Goal: Find contact information: Find contact information

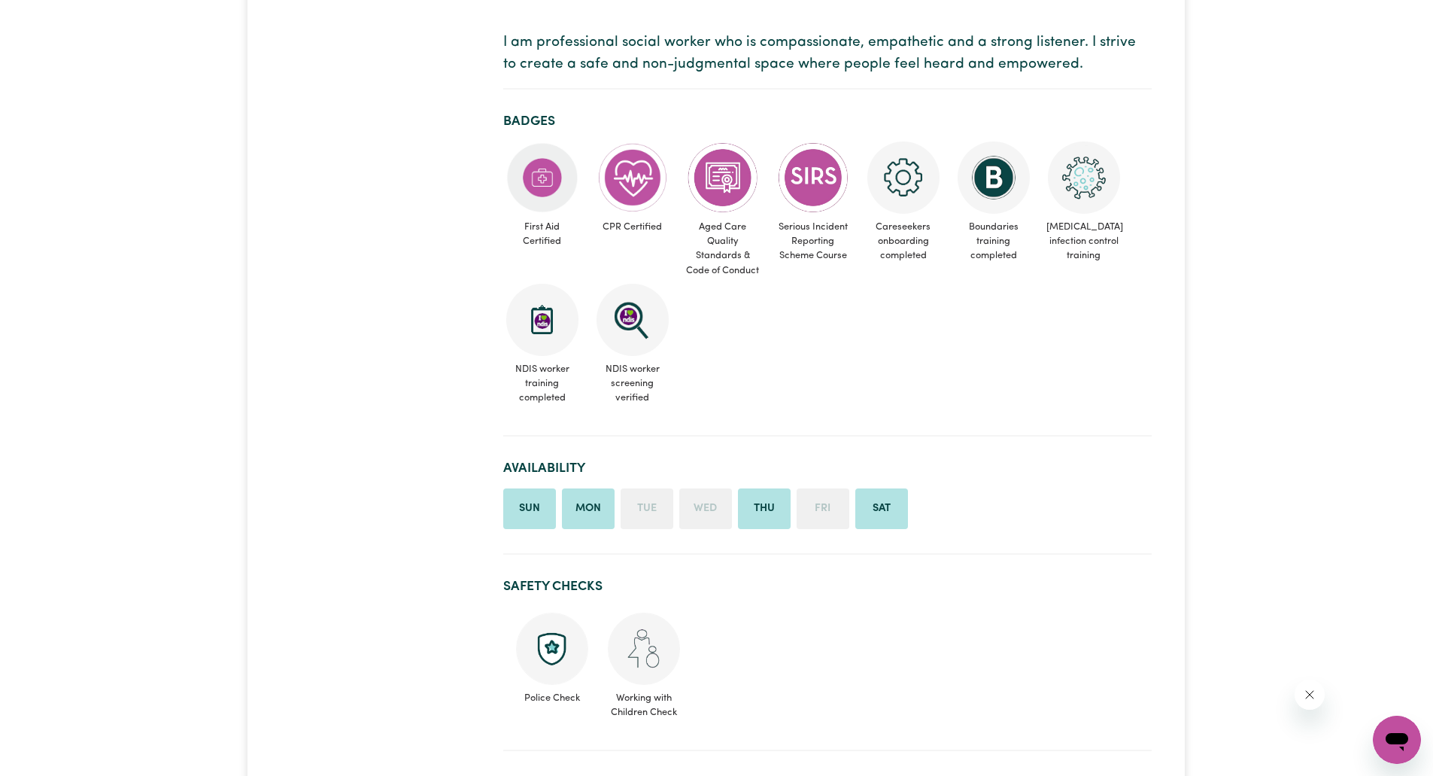
scroll to position [345, 0]
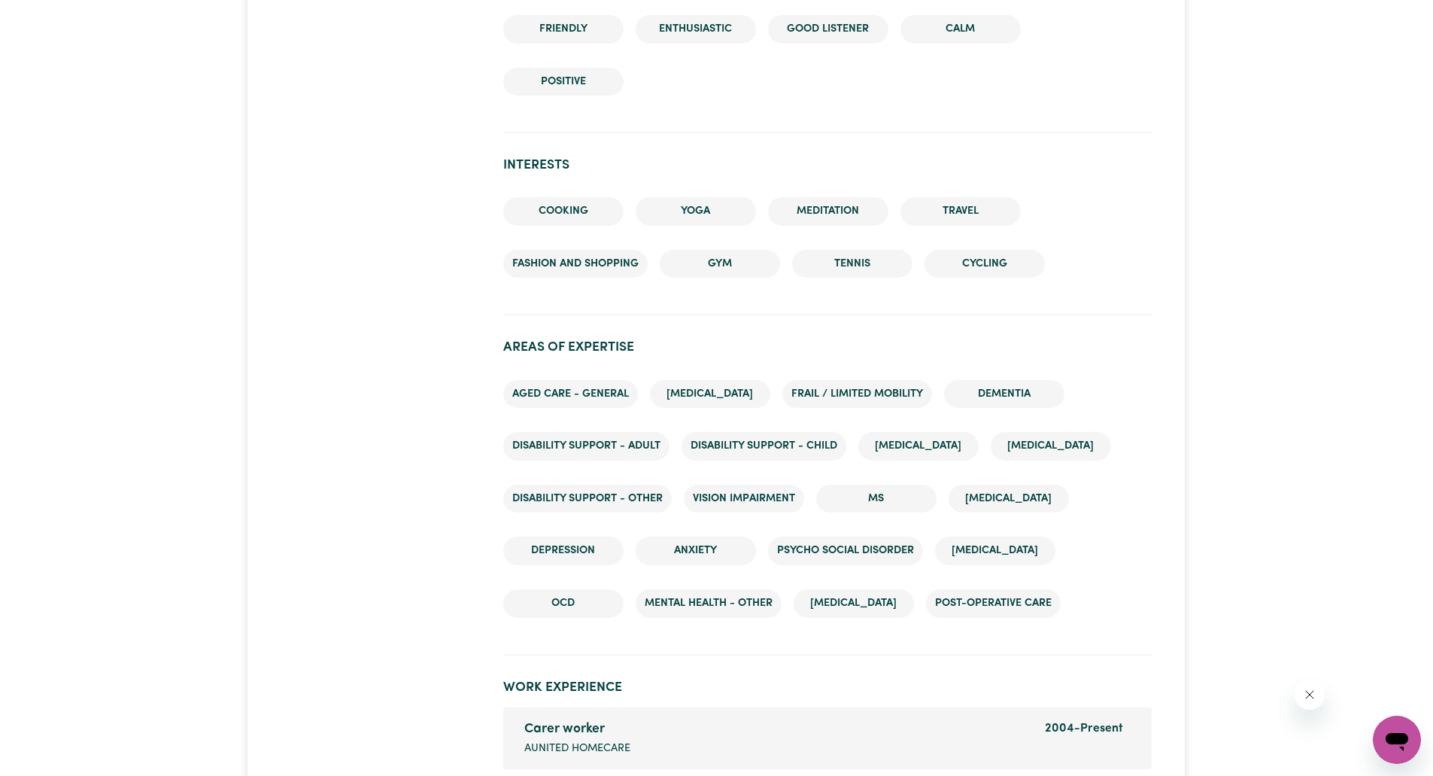
scroll to position [1868, 0]
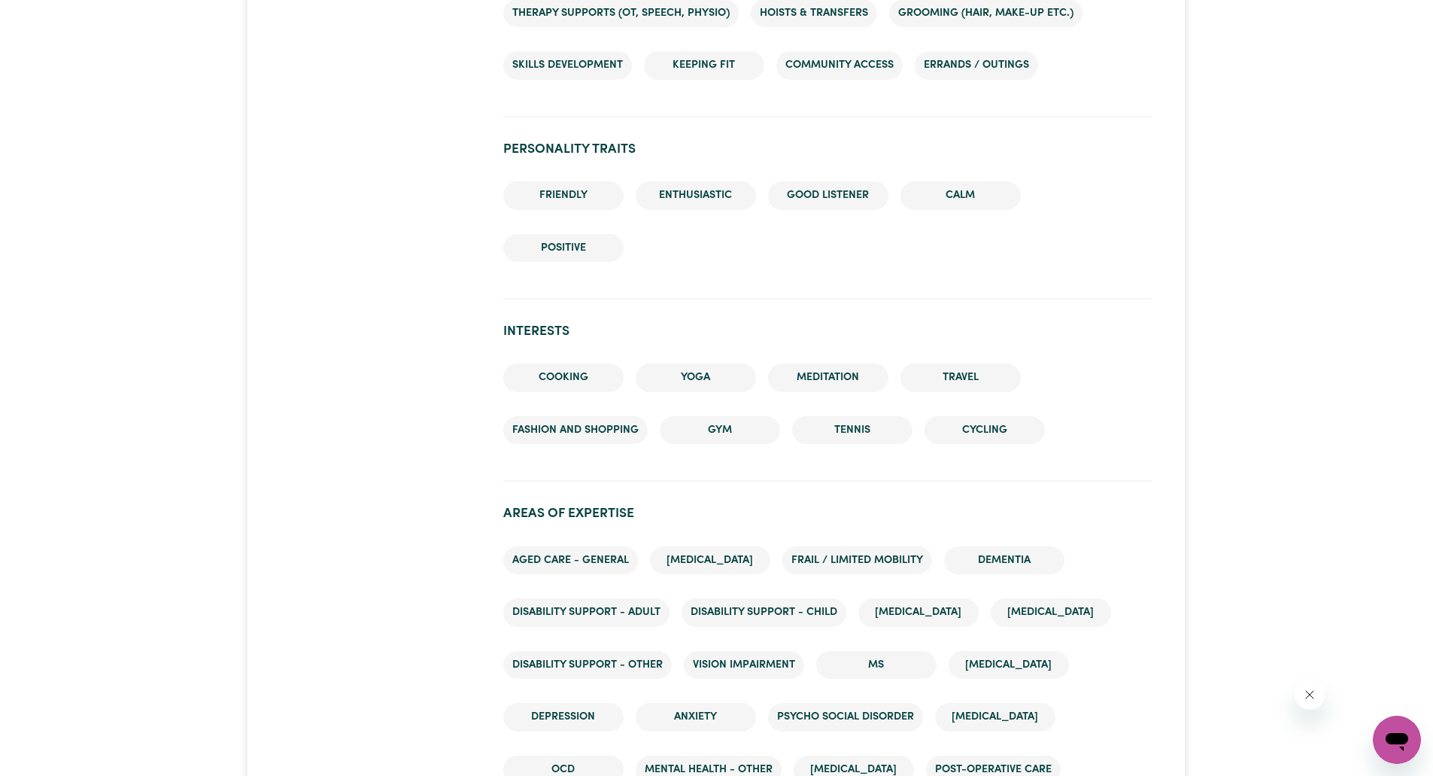
scroll to position [1700, 0]
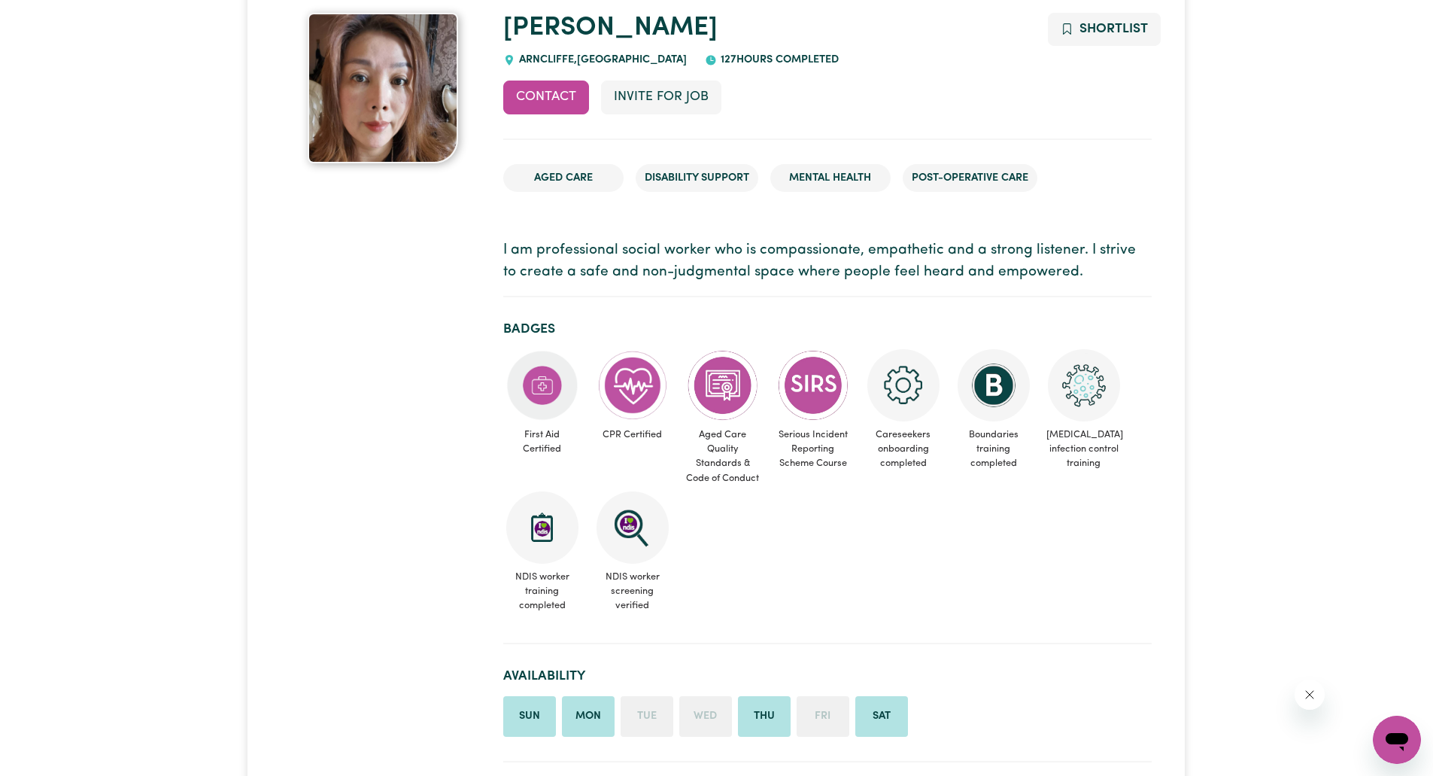
scroll to position [0, 0]
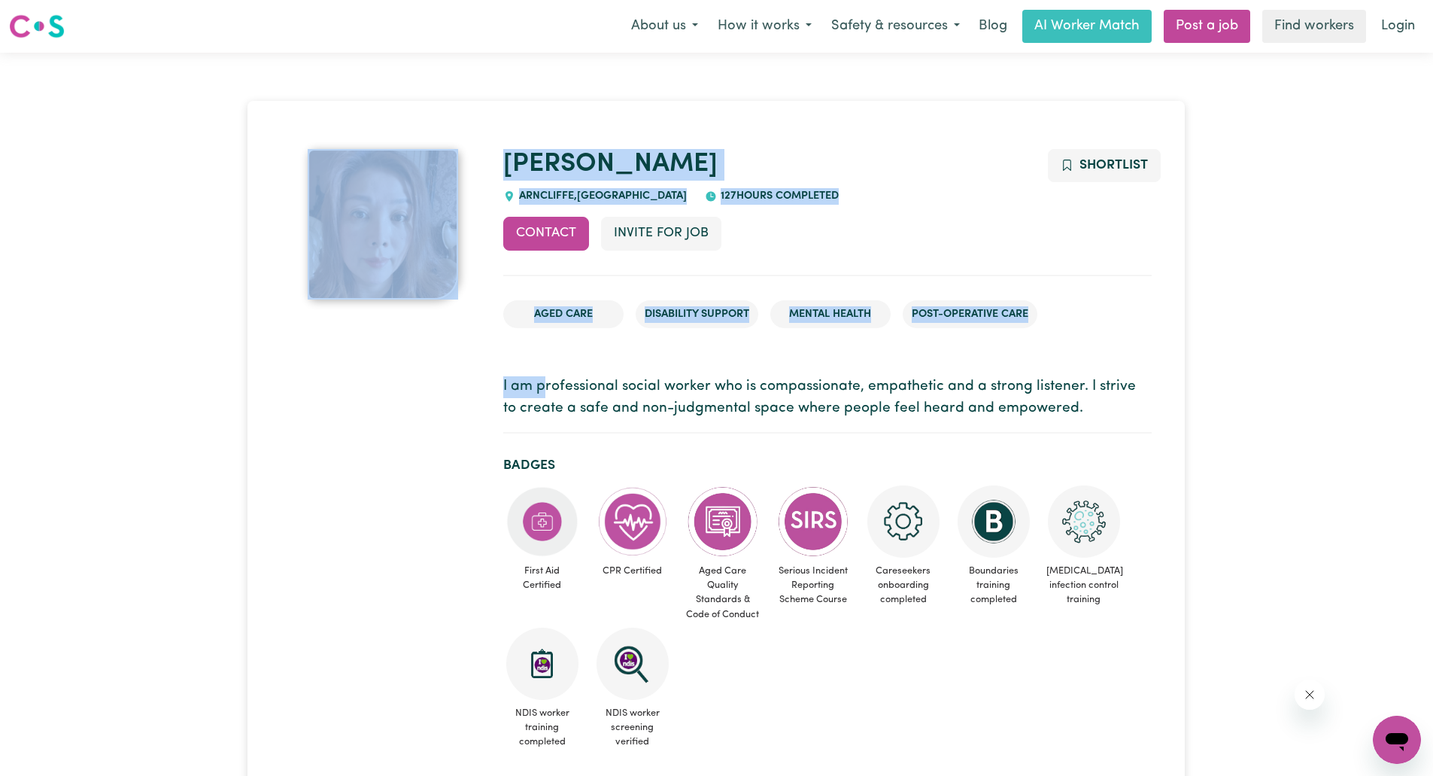
drag, startPoint x: 492, startPoint y: 387, endPoint x: 547, endPoint y: 384, distance: 55.0
click at [507, 389] on p "I am professional social worker who is compassionate, empathetic and a strong l…" at bounding box center [827, 398] width 649 height 44
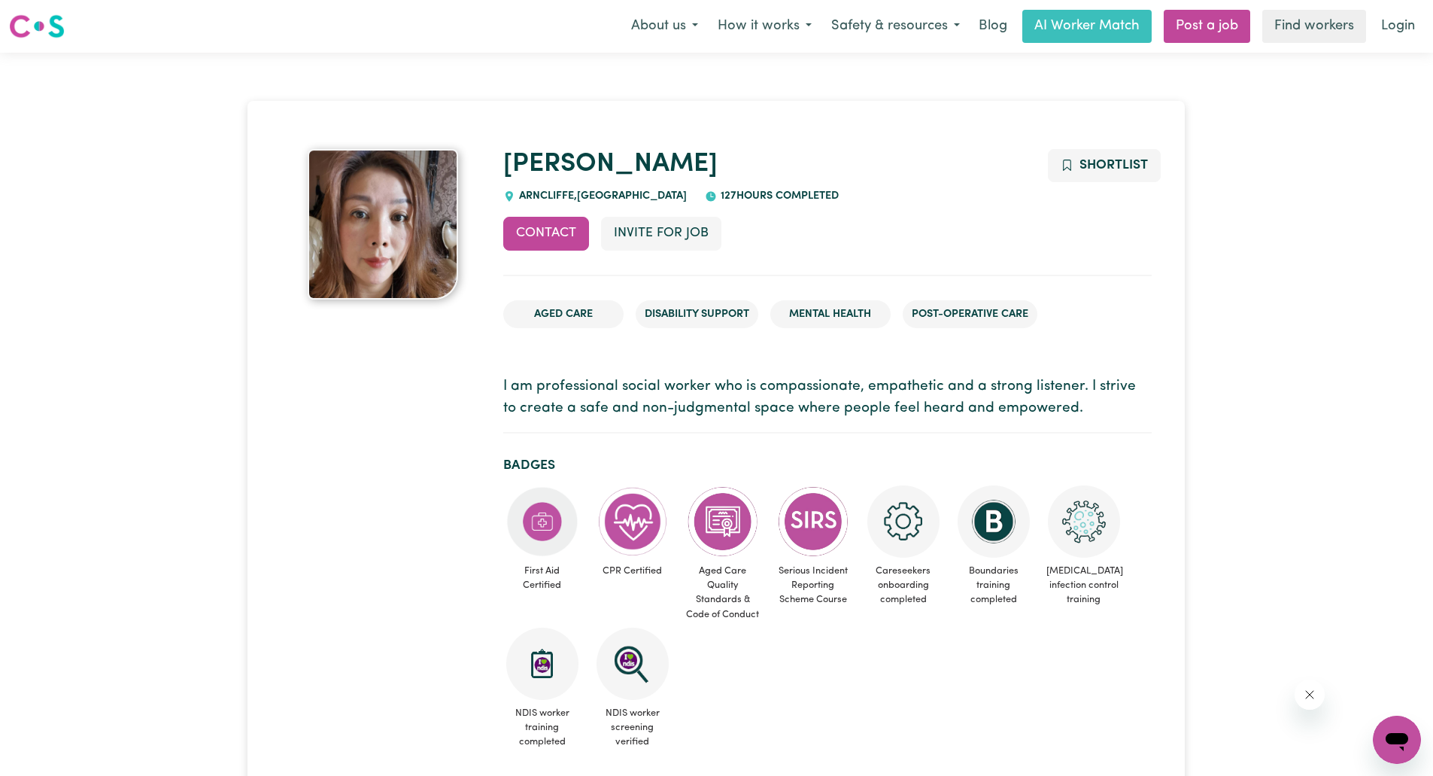
drag, startPoint x: 500, startPoint y: 391, endPoint x: 1062, endPoint y: 422, distance: 562.9
click at [1062, 415] on p "I am professional social worker who is compassionate, empathetic and a strong l…" at bounding box center [827, 398] width 649 height 44
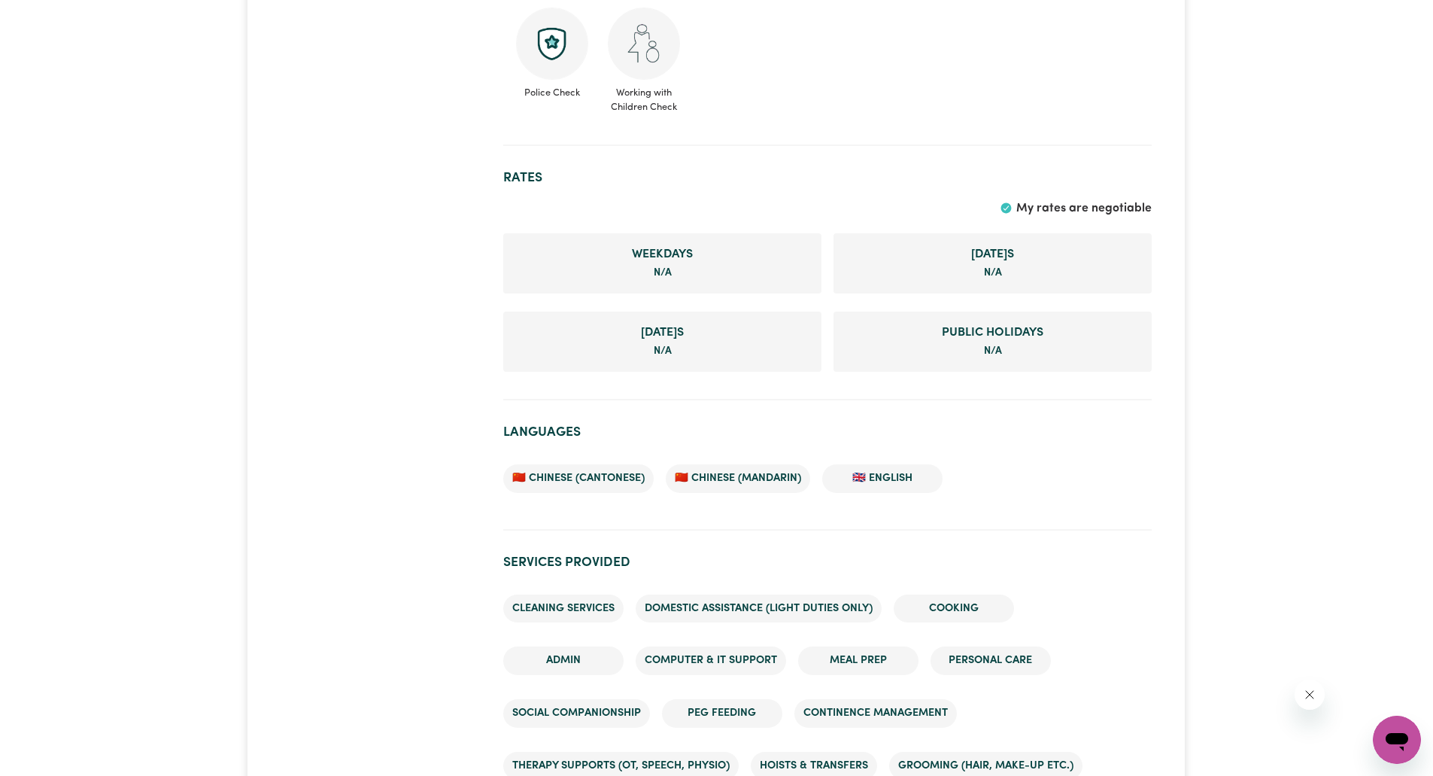
scroll to position [948, 0]
click at [322, 384] on div at bounding box center [383, 669] width 222 height 2937
click at [334, 427] on div at bounding box center [383, 669] width 222 height 2937
click at [363, 448] on div at bounding box center [383, 669] width 222 height 2937
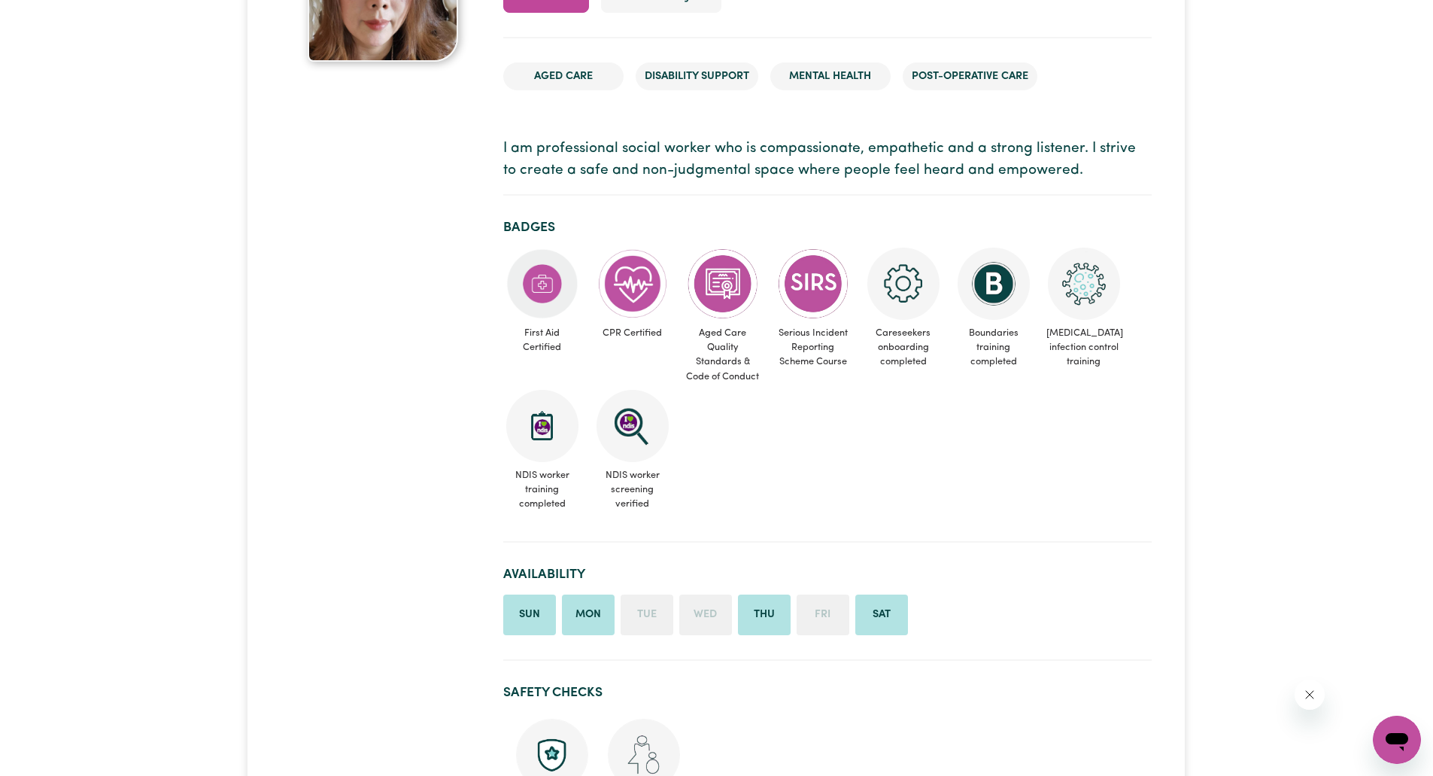
scroll to position [0, 0]
